Goal: Information Seeking & Learning: Find specific page/section

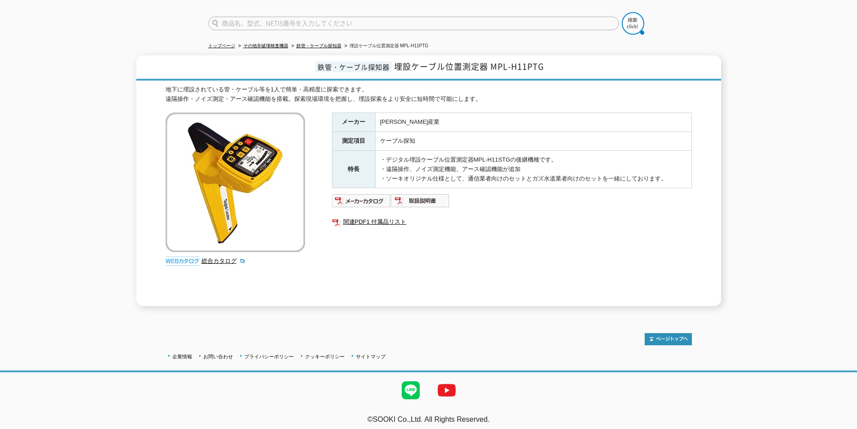
click at [409, 280] on div "メーカー 高千穂産業 測定項目 ケーブル探知 特長 ・デジタル埋設ケーブル位置測定器MPL-H11STGの後継機種です。 ・遠隔操作、ノイズ測定機能、アース確…" at bounding box center [512, 210] width 360 height 194
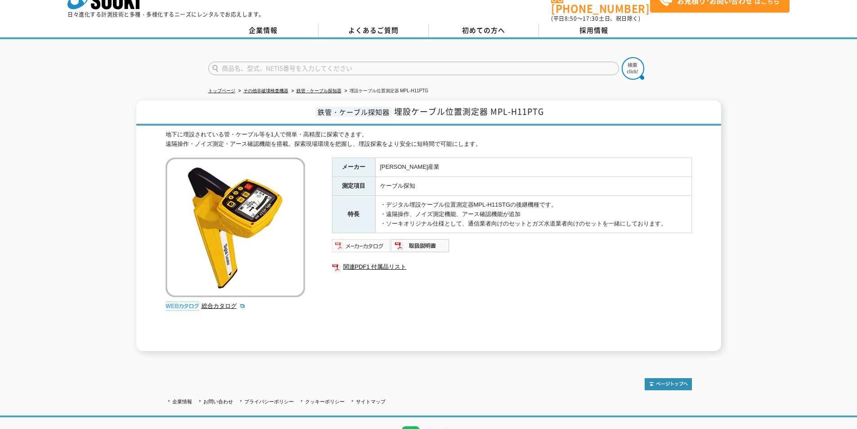
click at [348, 245] on img at bounding box center [361, 246] width 59 height 14
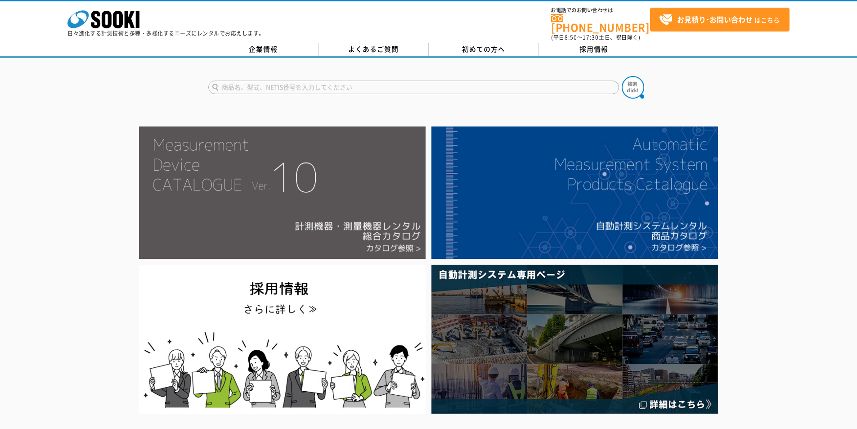
click at [235, 161] on img at bounding box center [282, 192] width 287 height 132
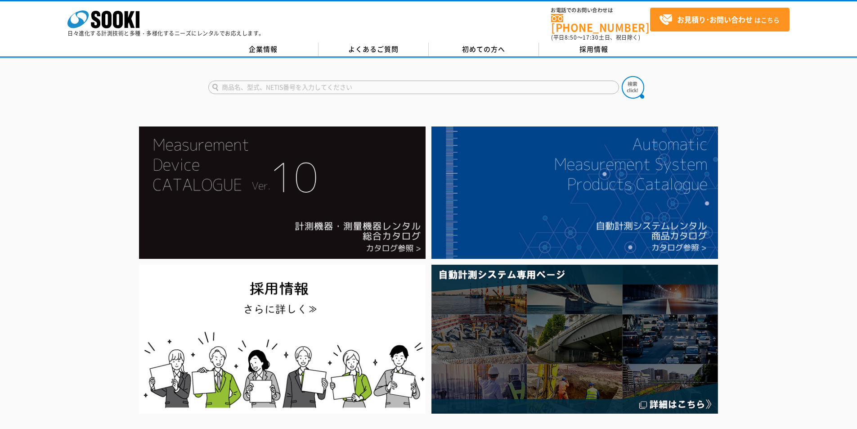
click at [292, 83] on input "text" at bounding box center [413, 88] width 411 height 14
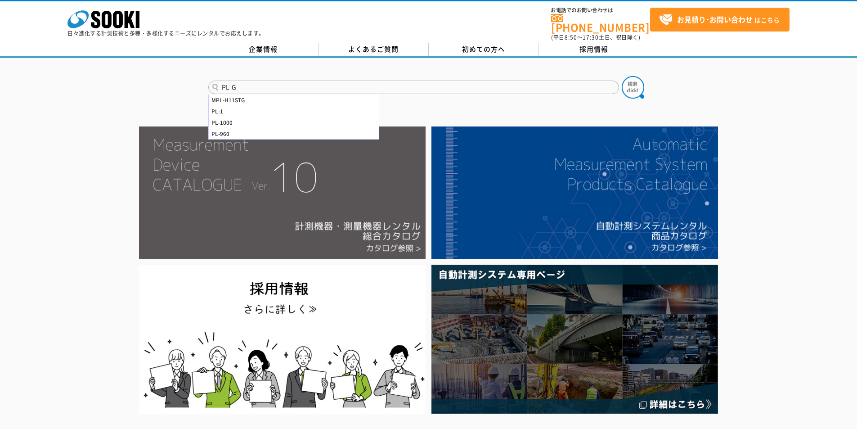
type input "PL-G"
click at [622, 76] on button at bounding box center [633, 87] width 23 height 23
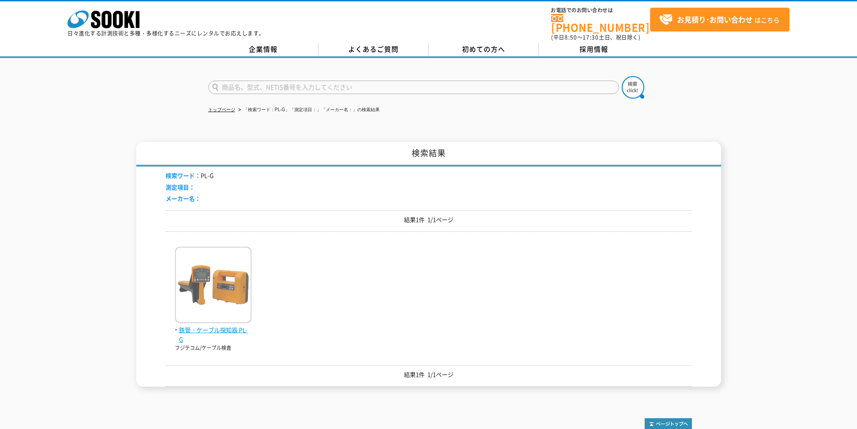
click at [245, 299] on img at bounding box center [213, 286] width 77 height 79
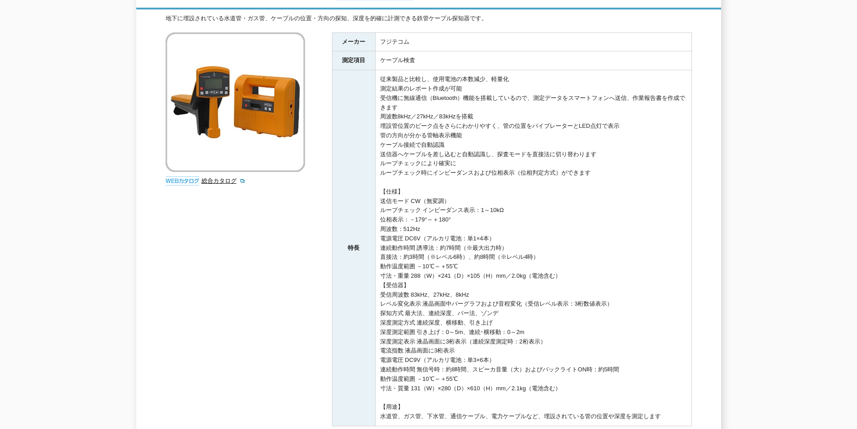
scroll to position [270, 0]
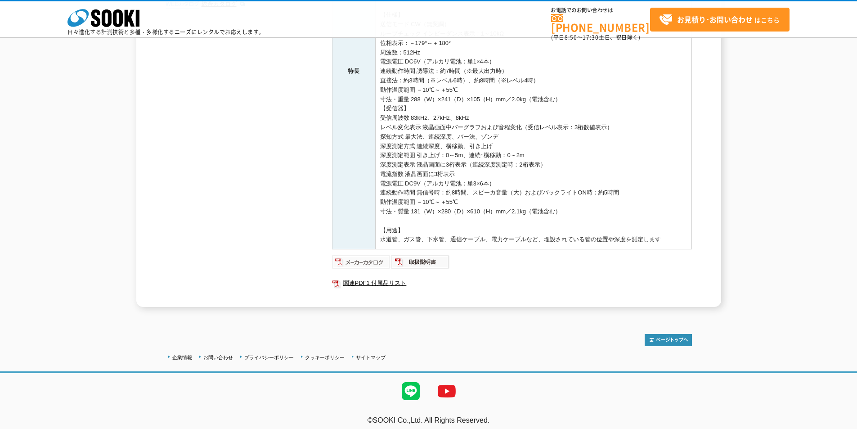
click at [374, 261] on img at bounding box center [361, 262] width 59 height 14
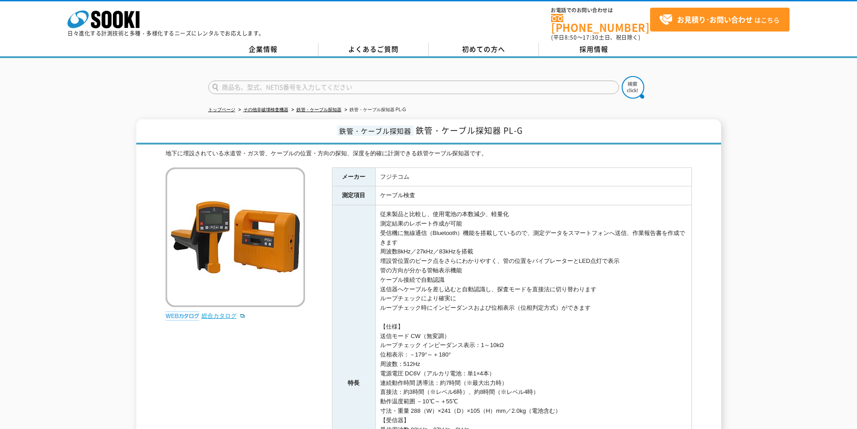
click at [224, 312] on link "総合カタログ" at bounding box center [224, 315] width 44 height 7
click at [246, 81] on input "text" at bounding box center [413, 88] width 411 height 14
type input "ゾ"
type input "ゾンデ"
click at [639, 78] on img at bounding box center [633, 87] width 23 height 23
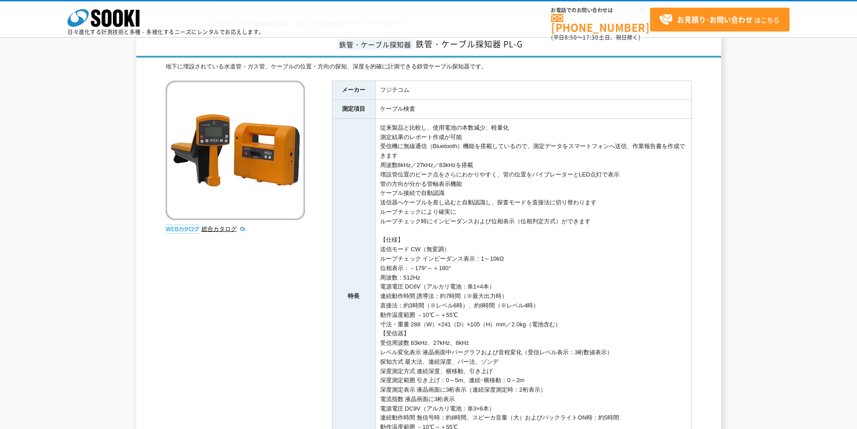
scroll to position [90, 0]
